Goal: Find contact information: Find contact information

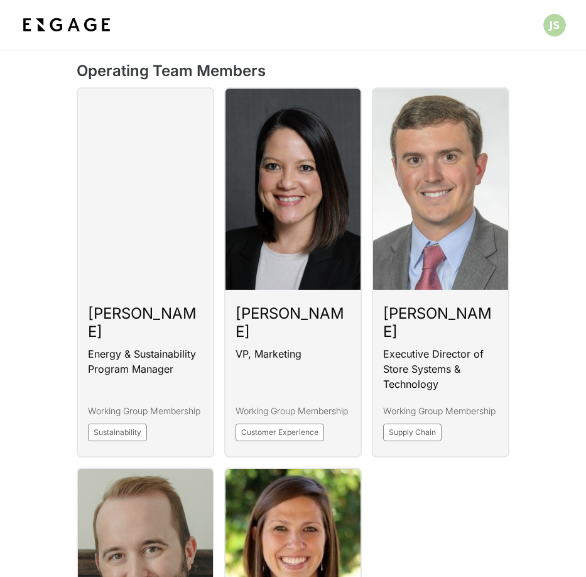
scroll to position [1376, 0]
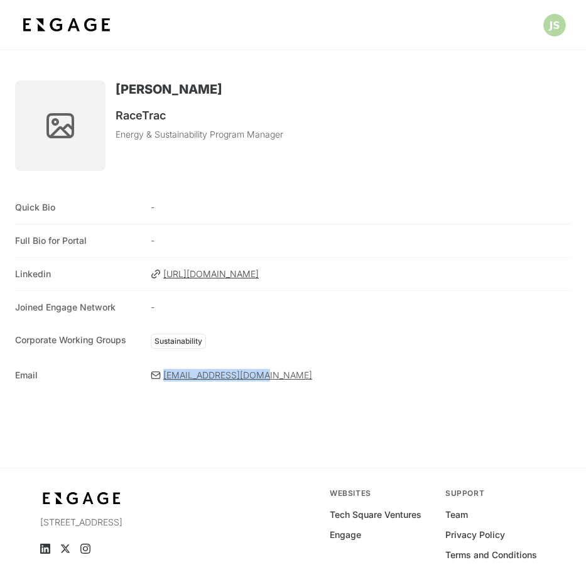
drag, startPoint x: 136, startPoint y: 376, endPoint x: 263, endPoint y: 377, distance: 126.9
click at [263, 377] on div "Email acunard@racetrac.com" at bounding box center [293, 375] width 556 height 33
copy div "acunard@racetrac.com"
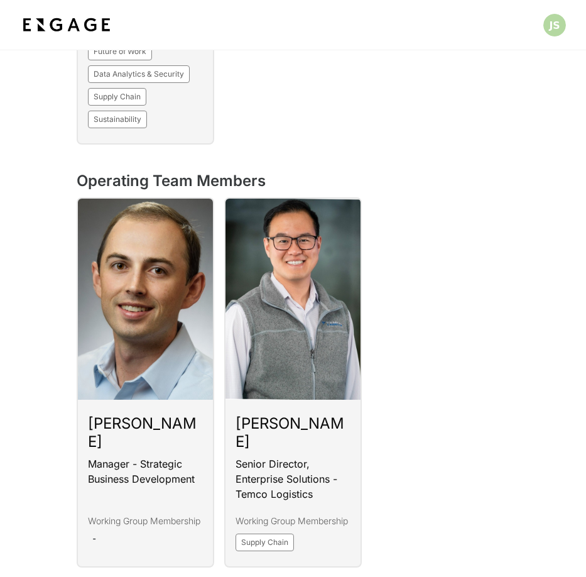
scroll to position [1411, 0]
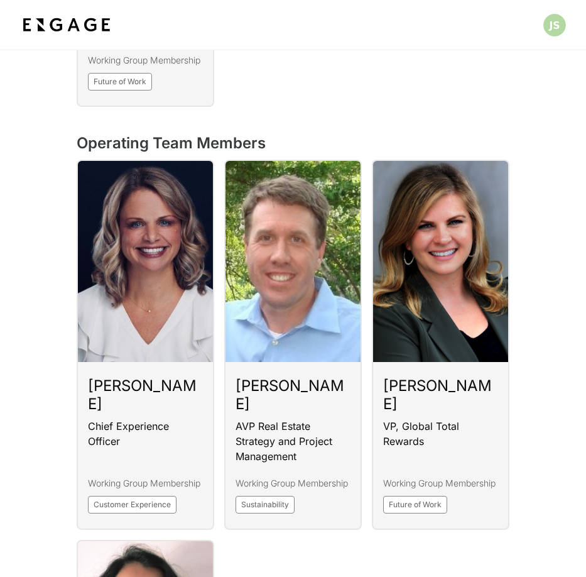
scroll to position [1181, 0]
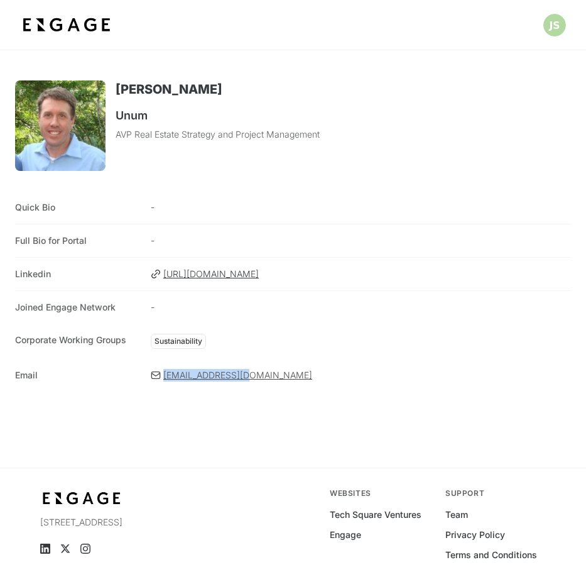
drag, startPoint x: 139, startPoint y: 375, endPoint x: 248, endPoint y: 376, distance: 109.3
click at [248, 376] on div "Email [EMAIL_ADDRESS][DOMAIN_NAME]" at bounding box center [293, 375] width 556 height 33
copy div "[EMAIL_ADDRESS][DOMAIN_NAME]"
